Goal: Find specific page/section: Find specific page/section

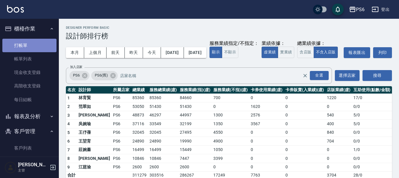
click at [34, 47] on link "打帳單" at bounding box center [29, 46] width 54 height 14
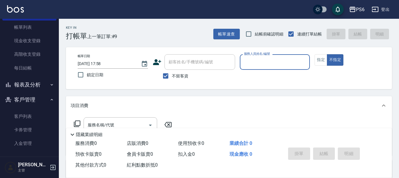
scroll to position [82, 0]
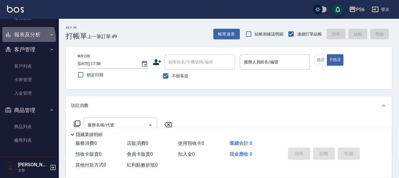
click at [15, 39] on button "報表及分析" at bounding box center [29, 34] width 54 height 15
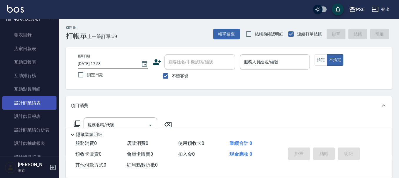
scroll to position [111, 0]
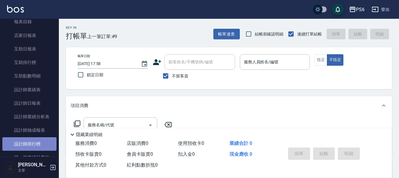
click at [41, 146] on link "設計師排行榜" at bounding box center [29, 145] width 54 height 14
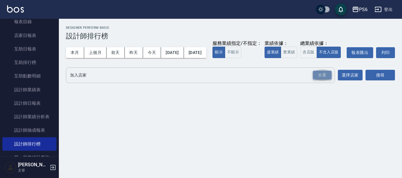
click at [325, 80] on div "全選" at bounding box center [322, 75] width 19 height 9
click at [371, 81] on button "搜尋" at bounding box center [379, 75] width 29 height 11
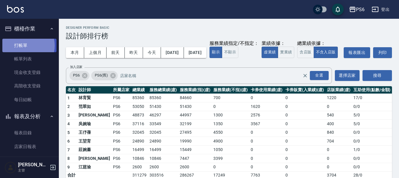
click at [26, 46] on link "打帳單" at bounding box center [29, 46] width 54 height 14
